Goal: Information Seeking & Learning: Learn about a topic

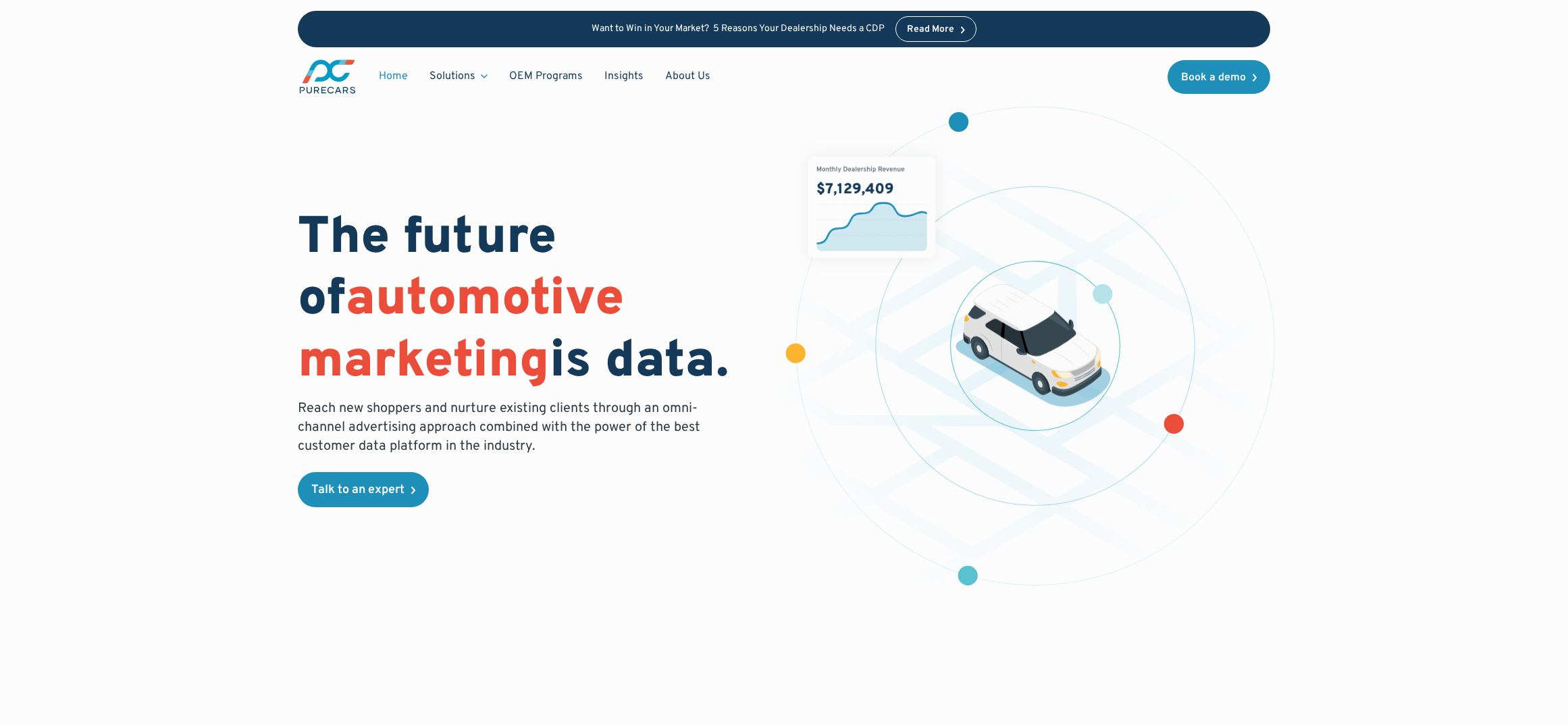
click at [625, 72] on link "Insights" at bounding box center [624, 76] width 61 height 26
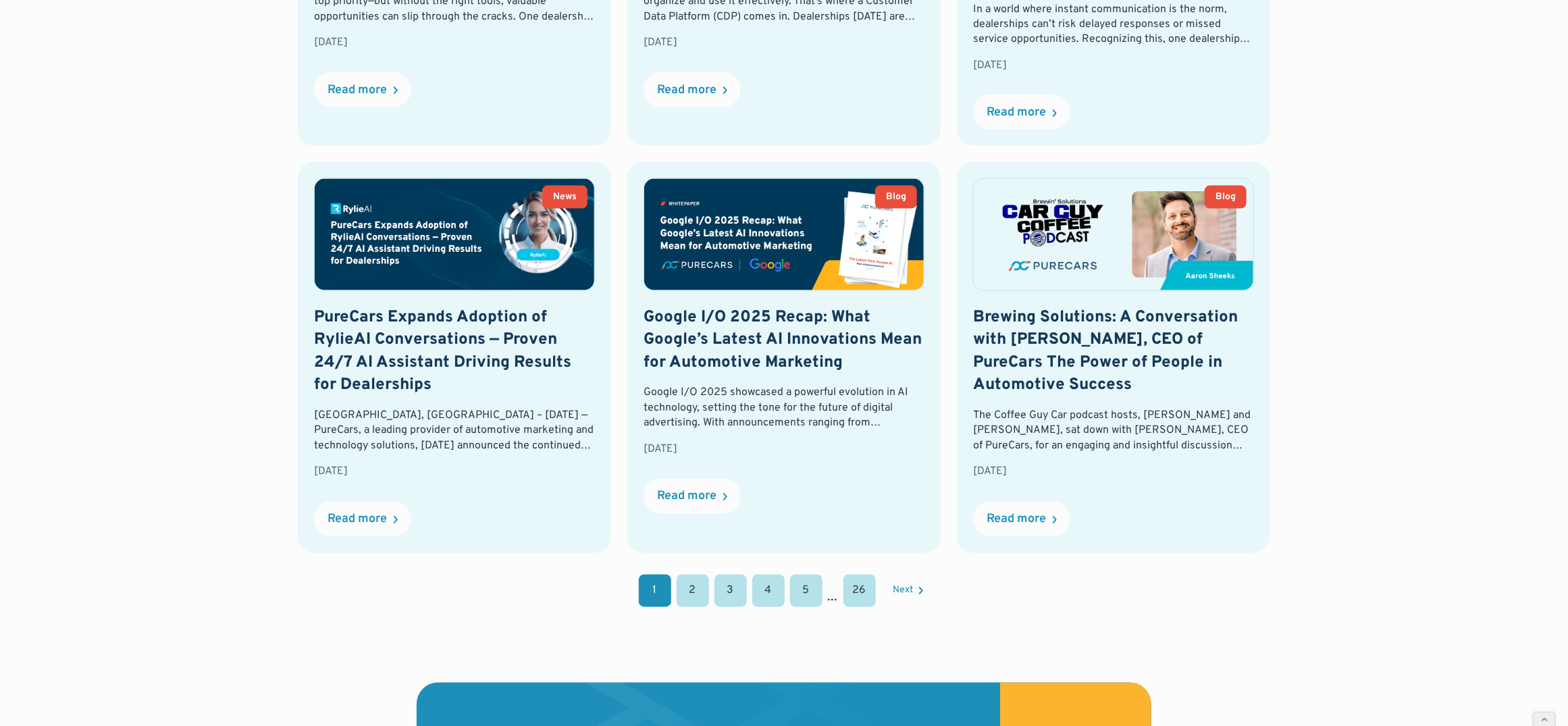
scroll to position [1402, 0]
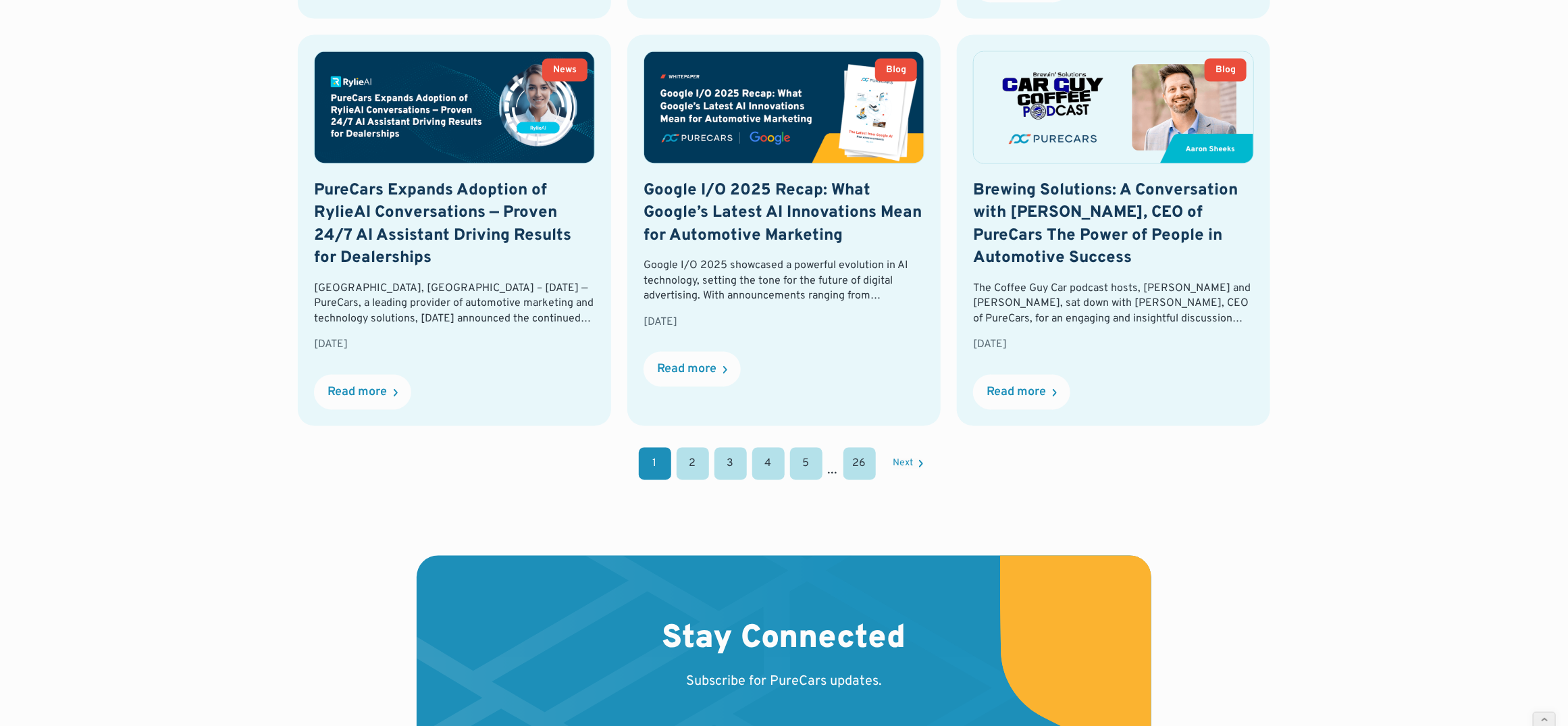
click at [701, 452] on link "2" at bounding box center [693, 464] width 32 height 32
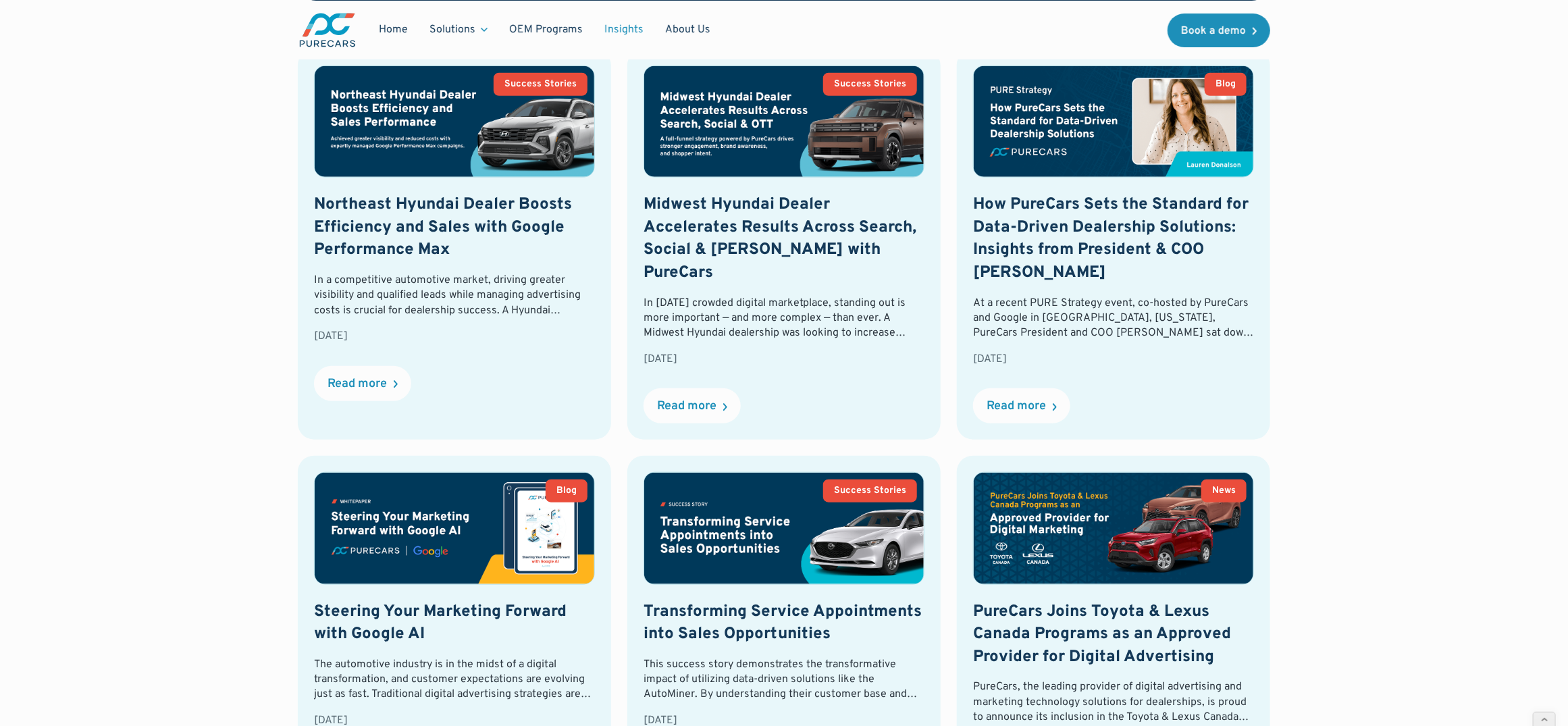
scroll to position [558, 0]
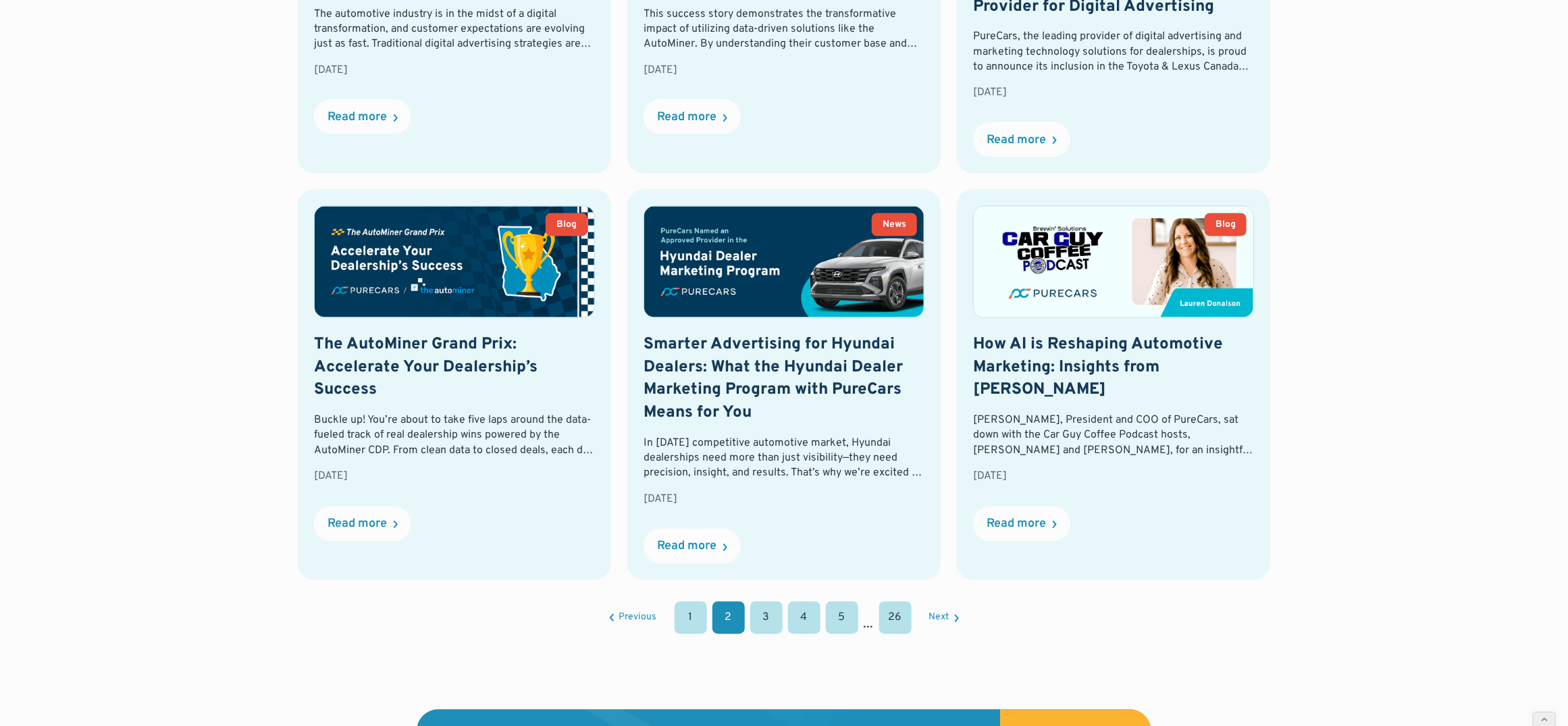
click at [684, 615] on link "1" at bounding box center [691, 618] width 32 height 32
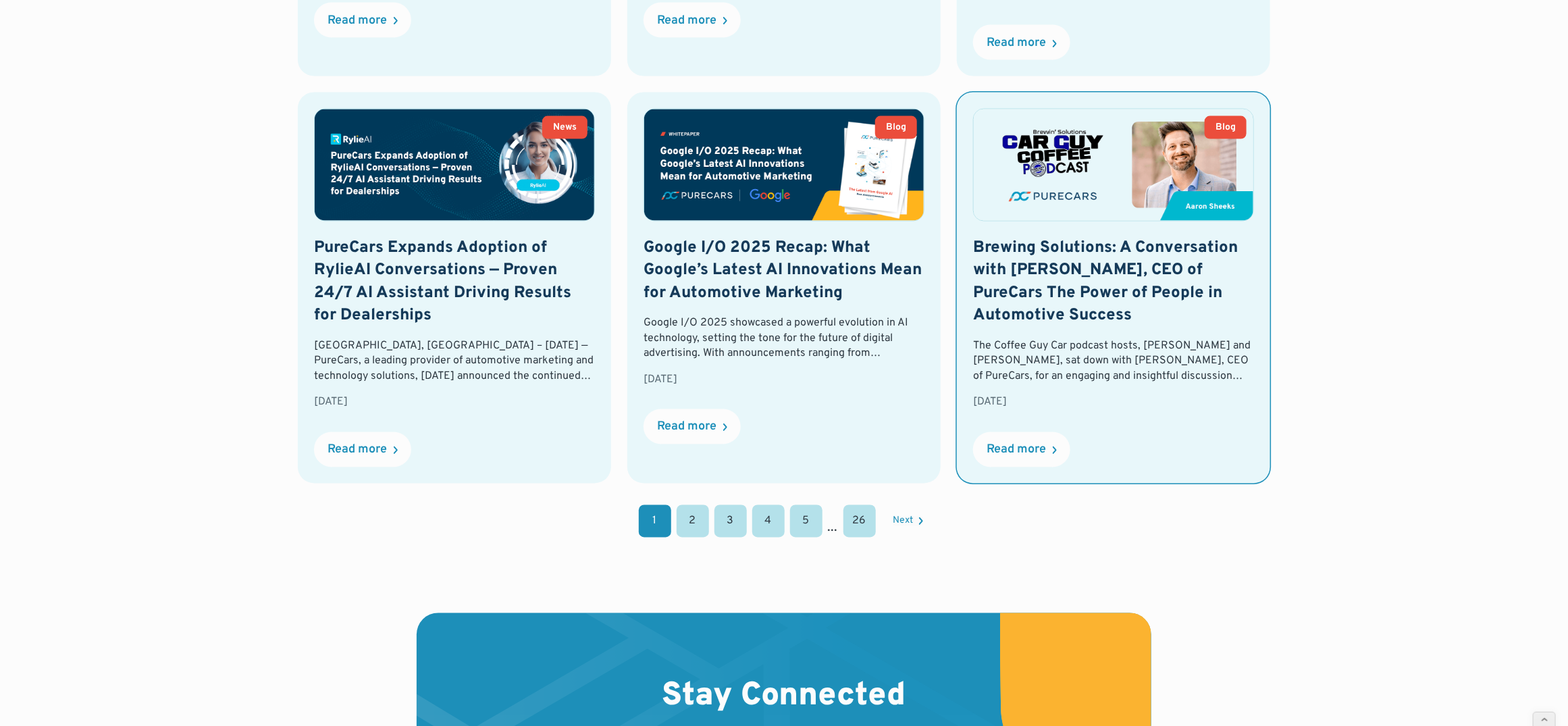
scroll to position [1297, 0]
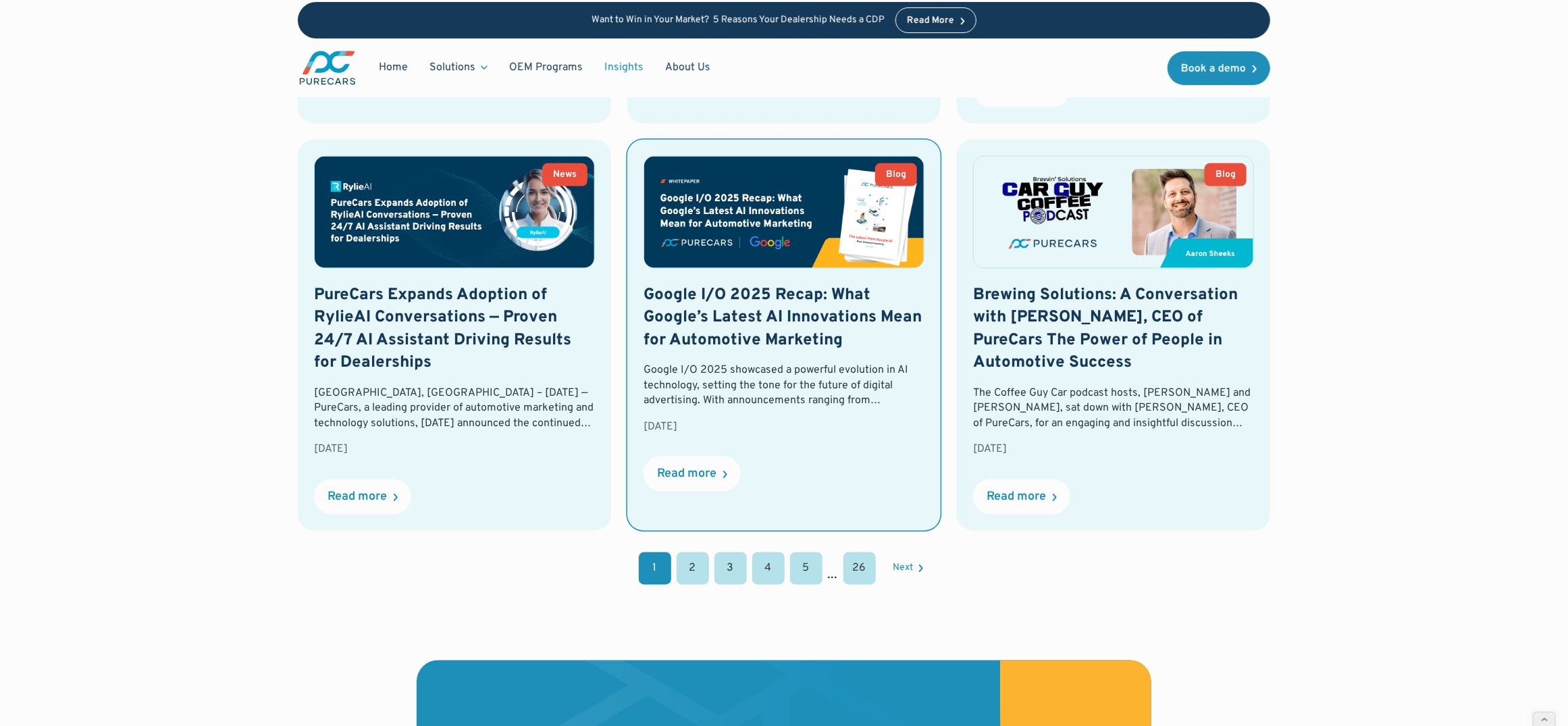
click at [833, 226] on img at bounding box center [784, 212] width 280 height 111
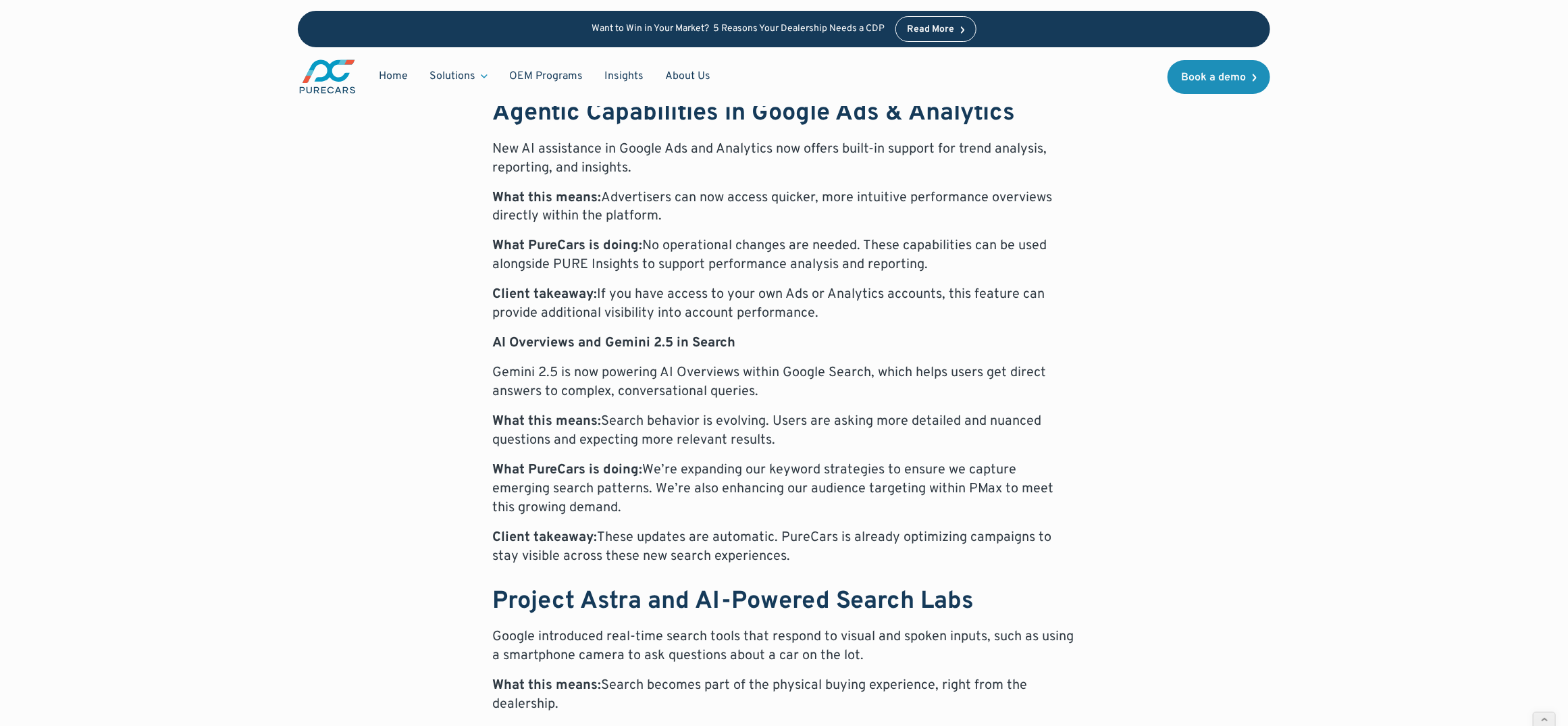
scroll to position [531, 0]
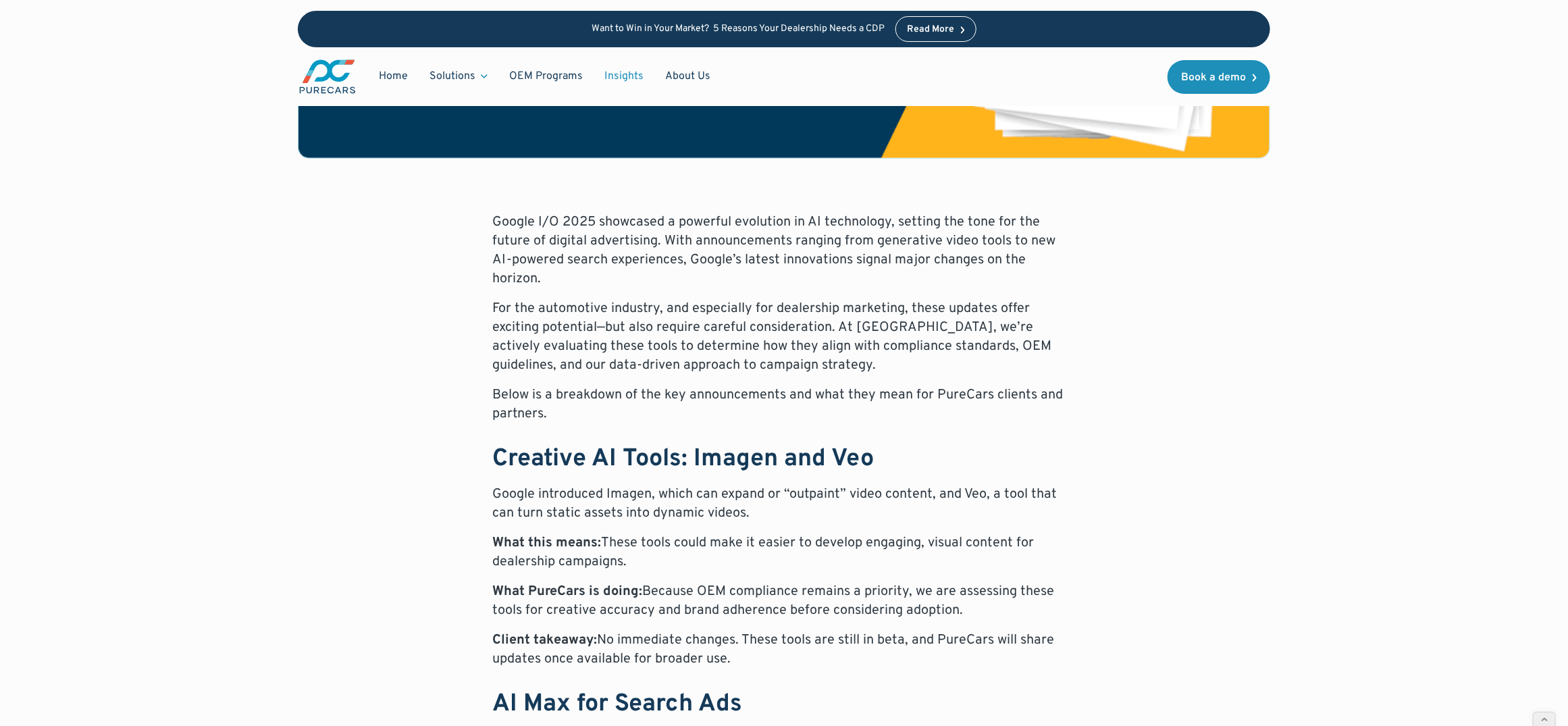
click at [621, 80] on link "Insights" at bounding box center [624, 76] width 61 height 26
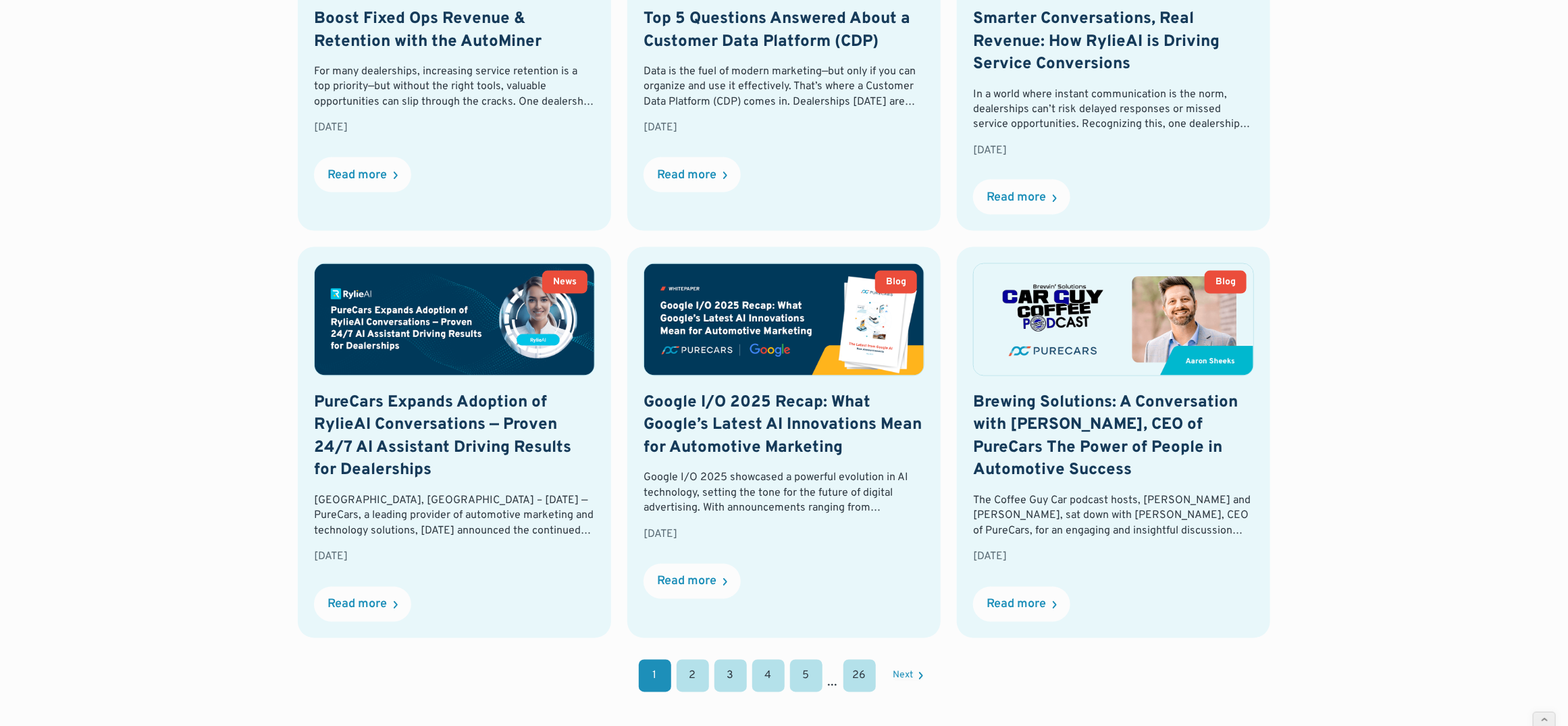
scroll to position [1268, 0]
